Goal: Check status: Check status

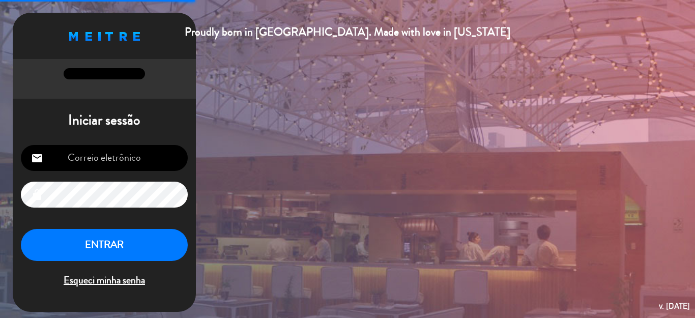
type input "[EMAIL_ADDRESS][DOMAIN_NAME]"
click at [116, 254] on button "ENTRAR" at bounding box center [104, 245] width 167 height 32
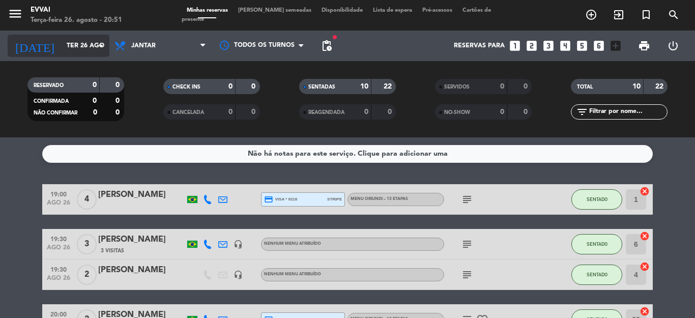
click at [97, 48] on icon "arrow_drop_down" at bounding box center [101, 46] width 12 height 12
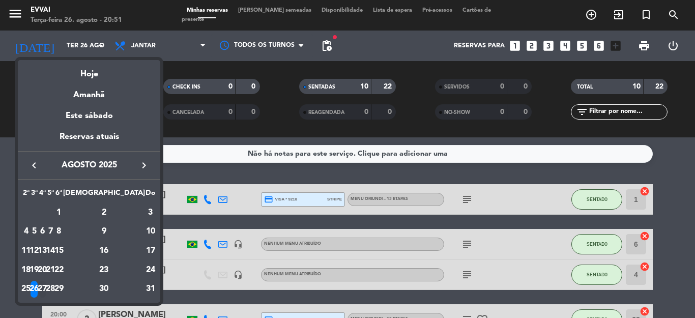
click at [46, 289] on div "27" at bounding box center [43, 289] width 8 height 17
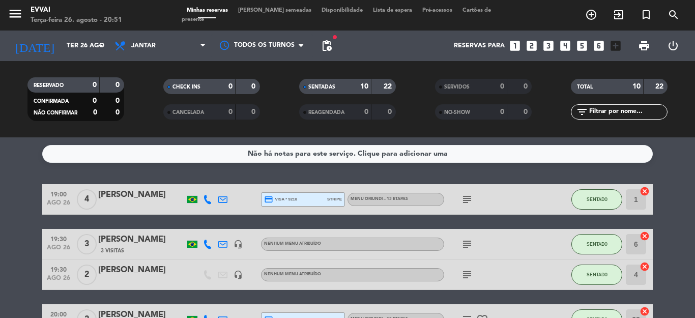
type input "Qua 27 ago"
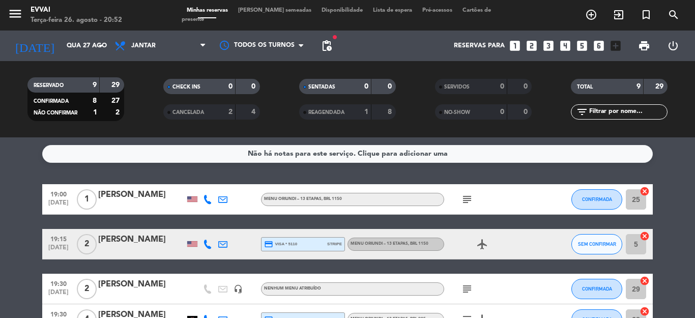
click at [464, 198] on icon "subject" at bounding box center [467, 199] width 12 height 12
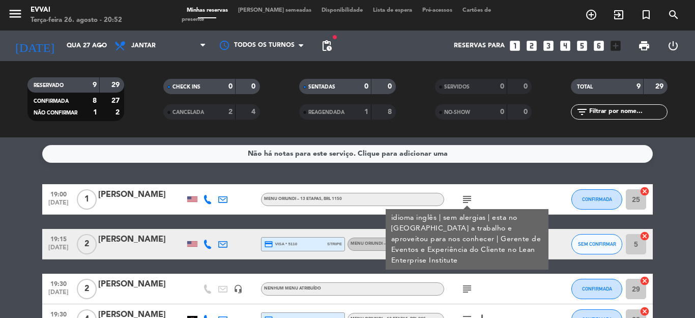
click at [464, 198] on icon "subject" at bounding box center [467, 199] width 12 height 12
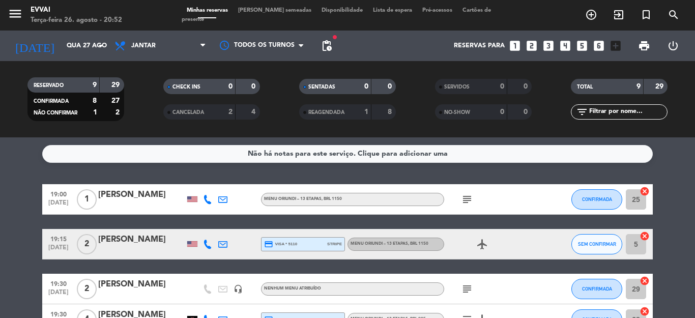
click at [479, 244] on icon "airplanemode_active" at bounding box center [482, 244] width 12 height 12
click at [461, 287] on icon "subject" at bounding box center [467, 289] width 12 height 12
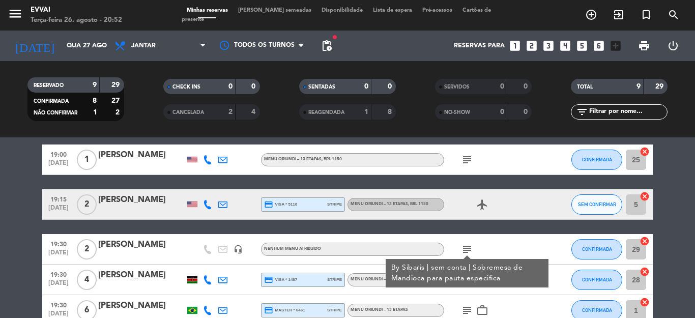
scroll to position [51, 0]
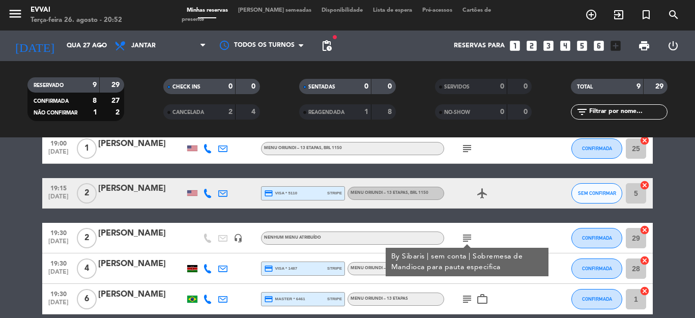
click at [492, 241] on div "subject By Sibaris | sem conta | Sobremesa de Mandioca para pauta especifica" at bounding box center [490, 238] width 92 height 30
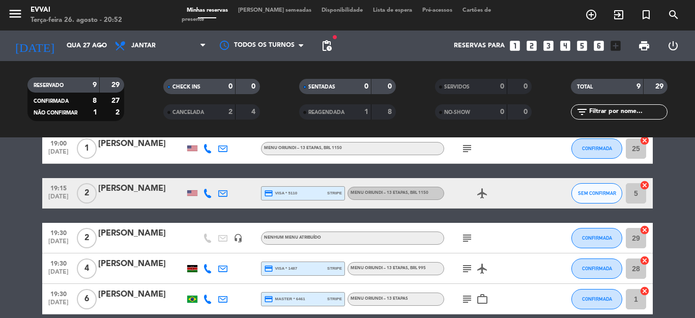
click at [469, 274] on icon "subject" at bounding box center [467, 269] width 12 height 12
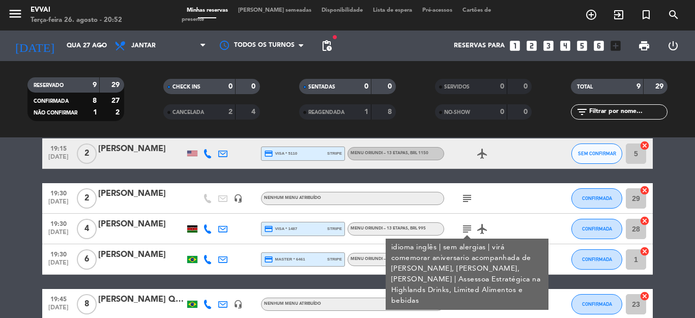
scroll to position [102, 0]
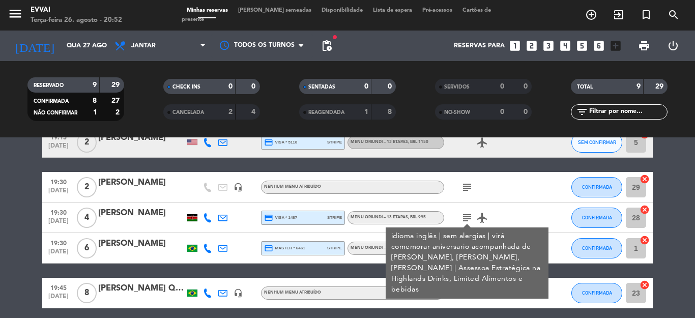
click at [362, 282] on div "19:45 [DATE] 8 [PERSON_NAME] Quartiero headset_mic Nenhum menu atribuído subjec…" at bounding box center [347, 293] width 611 height 31
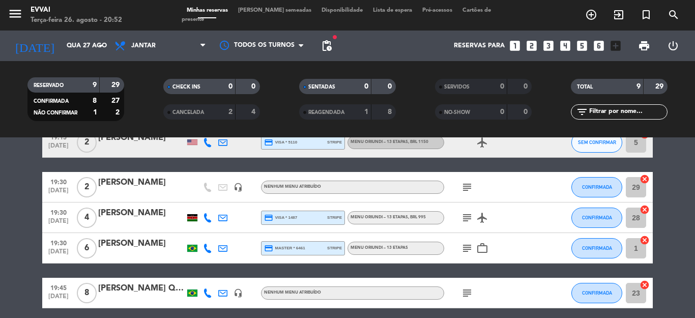
click at [148, 227] on div at bounding box center [141, 224] width 87 height 8
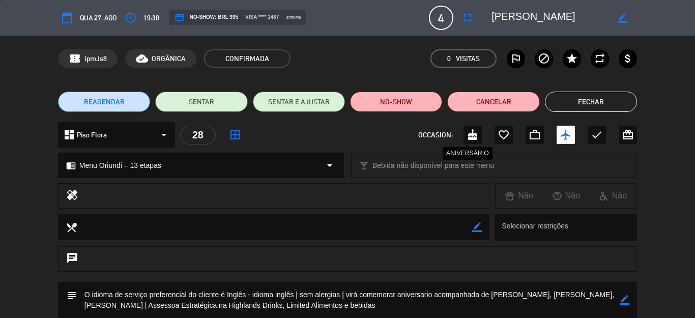
click at [467, 140] on icon "cake" at bounding box center [473, 135] width 12 height 12
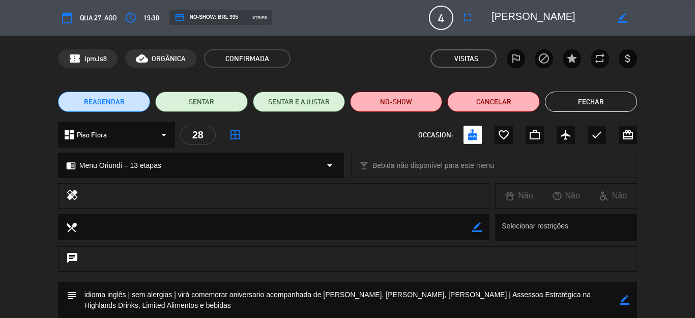
click at [613, 100] on button "Fechar" at bounding box center [591, 102] width 92 height 20
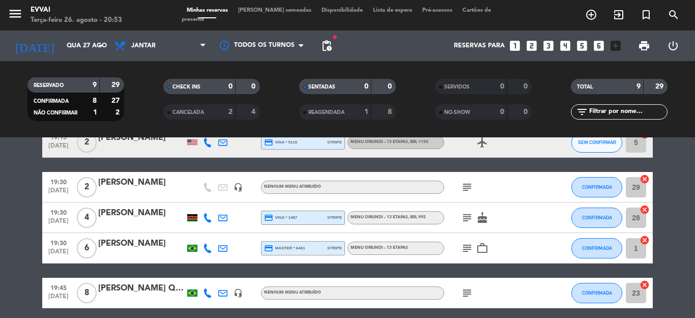
click at [466, 246] on icon "subject" at bounding box center [467, 248] width 12 height 12
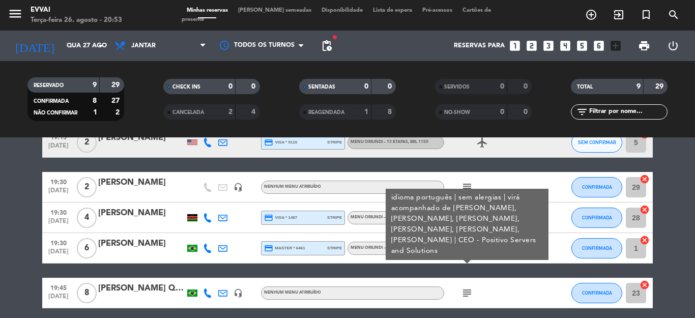
click at [478, 246] on icon "work_outline" at bounding box center [482, 248] width 12 height 12
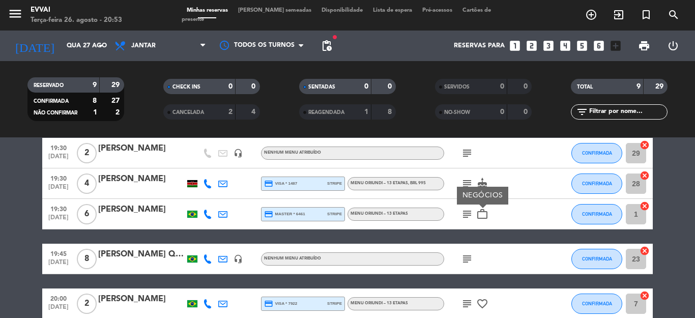
scroll to position [153, 0]
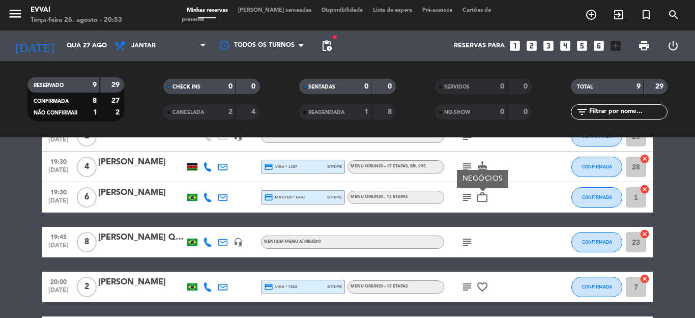
click at [468, 239] on icon "subject" at bounding box center [467, 242] width 12 height 12
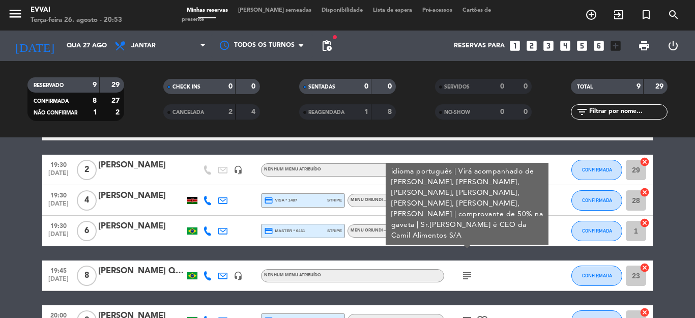
scroll to position [102, 0]
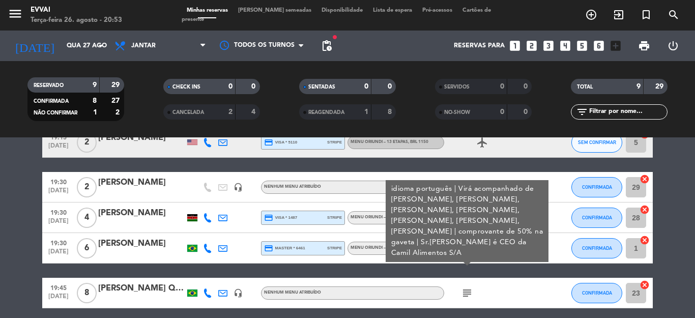
click at [461, 291] on icon "subject" at bounding box center [467, 293] width 12 height 12
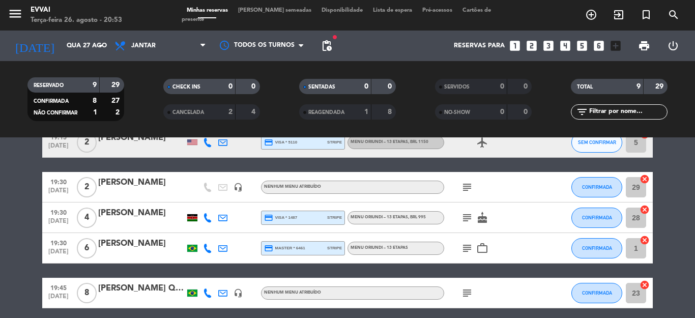
click at [495, 287] on div "subject" at bounding box center [490, 293] width 92 height 30
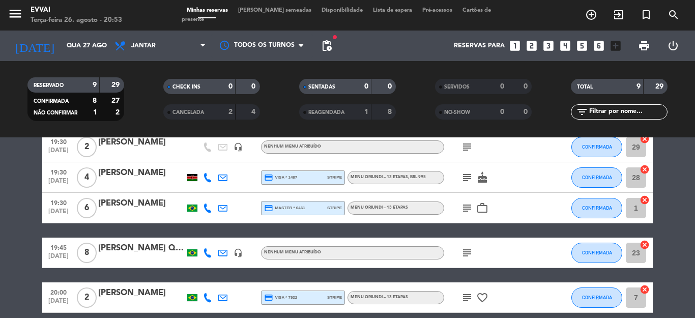
scroll to position [153, 0]
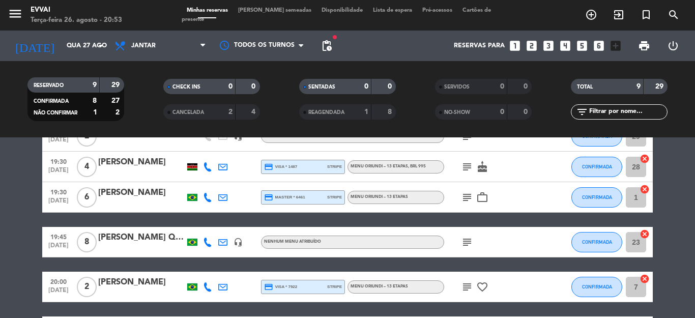
click at [461, 289] on icon "subject" at bounding box center [467, 287] width 12 height 12
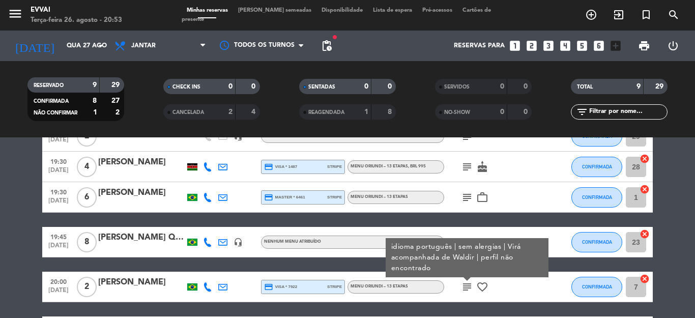
click at [483, 235] on div "subject" at bounding box center [490, 242] width 92 height 30
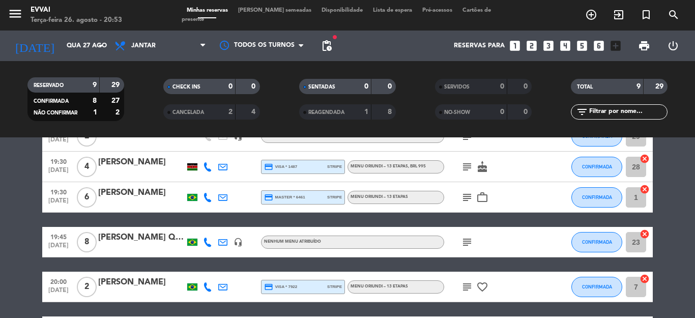
scroll to position [204, 0]
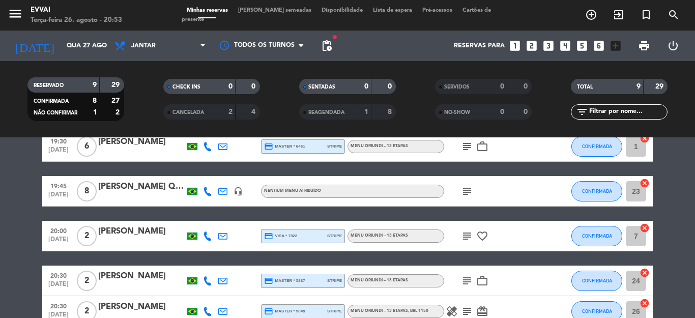
click at [463, 282] on icon "subject" at bounding box center [467, 281] width 12 height 12
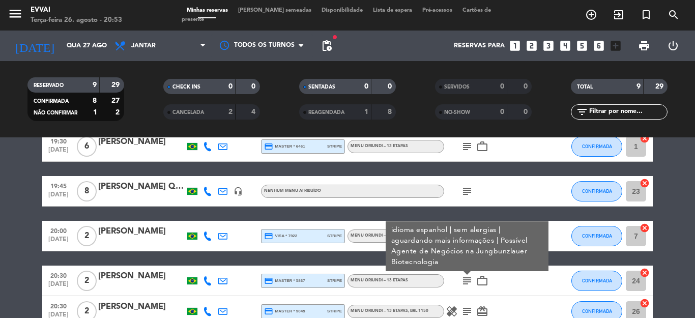
click at [463, 282] on icon "subject" at bounding box center [467, 281] width 12 height 12
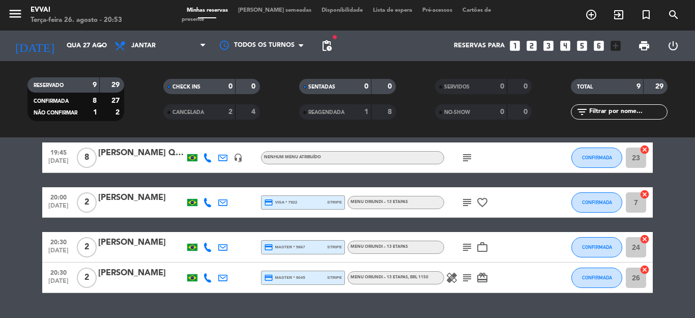
scroll to position [254, 0]
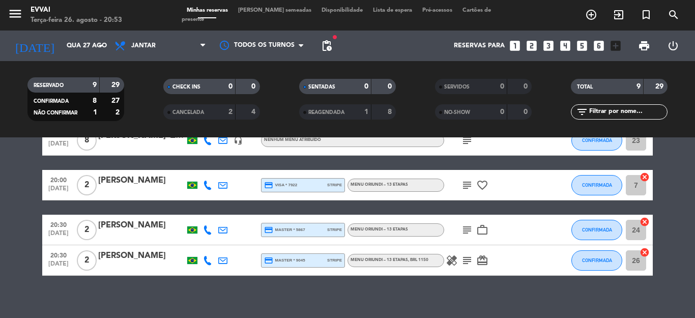
click at [461, 257] on icon "subject" at bounding box center [467, 260] width 12 height 12
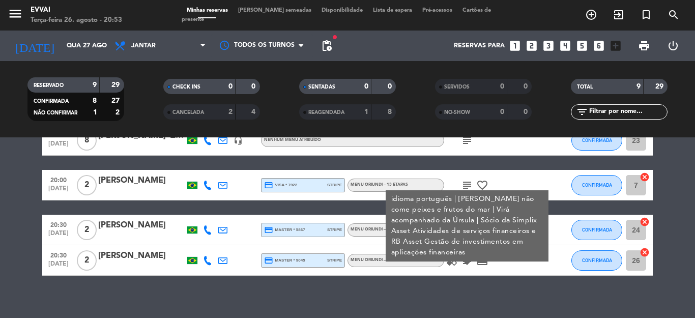
click at [461, 257] on icon "subject" at bounding box center [467, 260] width 12 height 12
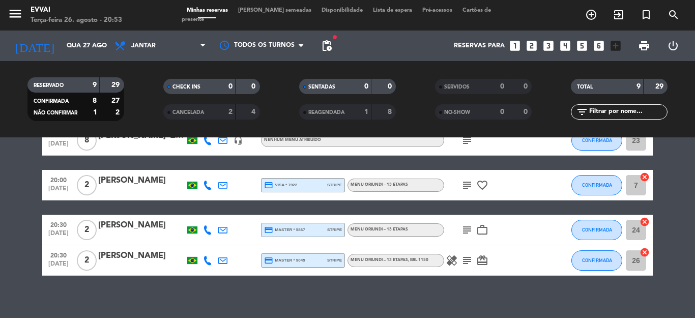
click at [475, 256] on span "card_giftcard" at bounding box center [482, 260] width 15 height 12
click at [476, 259] on icon "card_giftcard" at bounding box center [482, 260] width 12 height 12
click at [517, 287] on div "Não há notas para este serviço. Clique para adicionar uma 19:00 [DATE] 1 [PERSO…" at bounding box center [347, 227] width 695 height 181
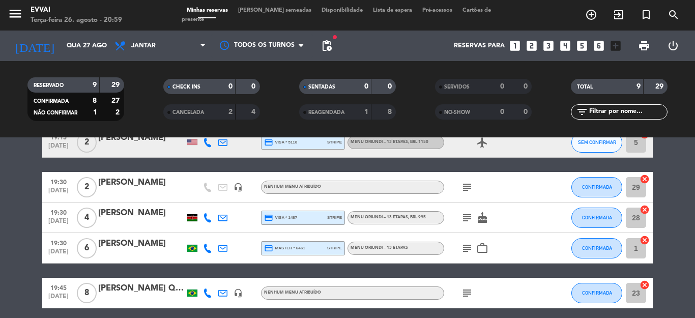
scroll to position [0, 0]
